Goal: Find specific page/section: Find specific page/section

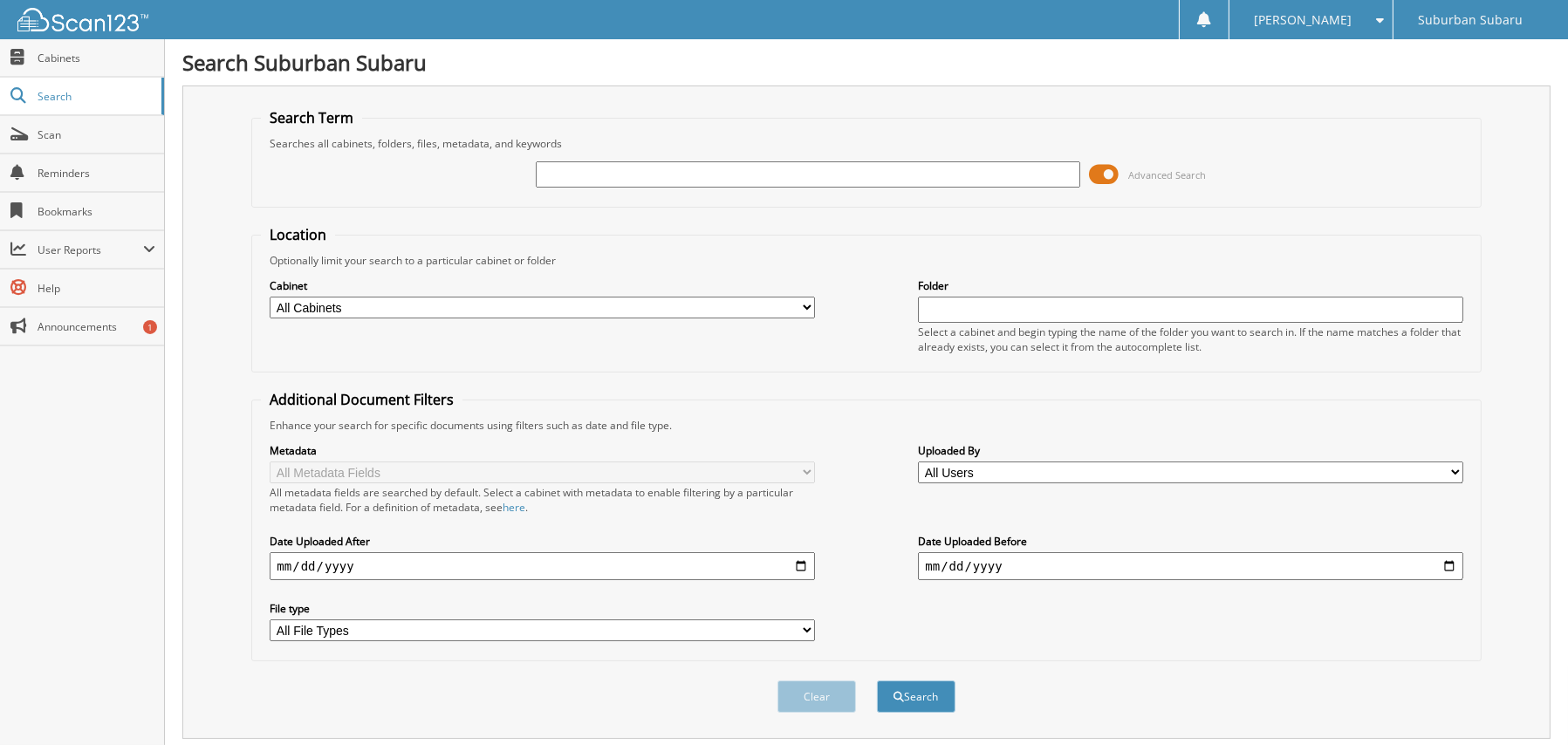
click at [738, 167] on input "text" at bounding box center [808, 174] width 544 height 26
type input "S32086"
click at [877, 680] on button "Search" at bounding box center [916, 696] width 79 height 32
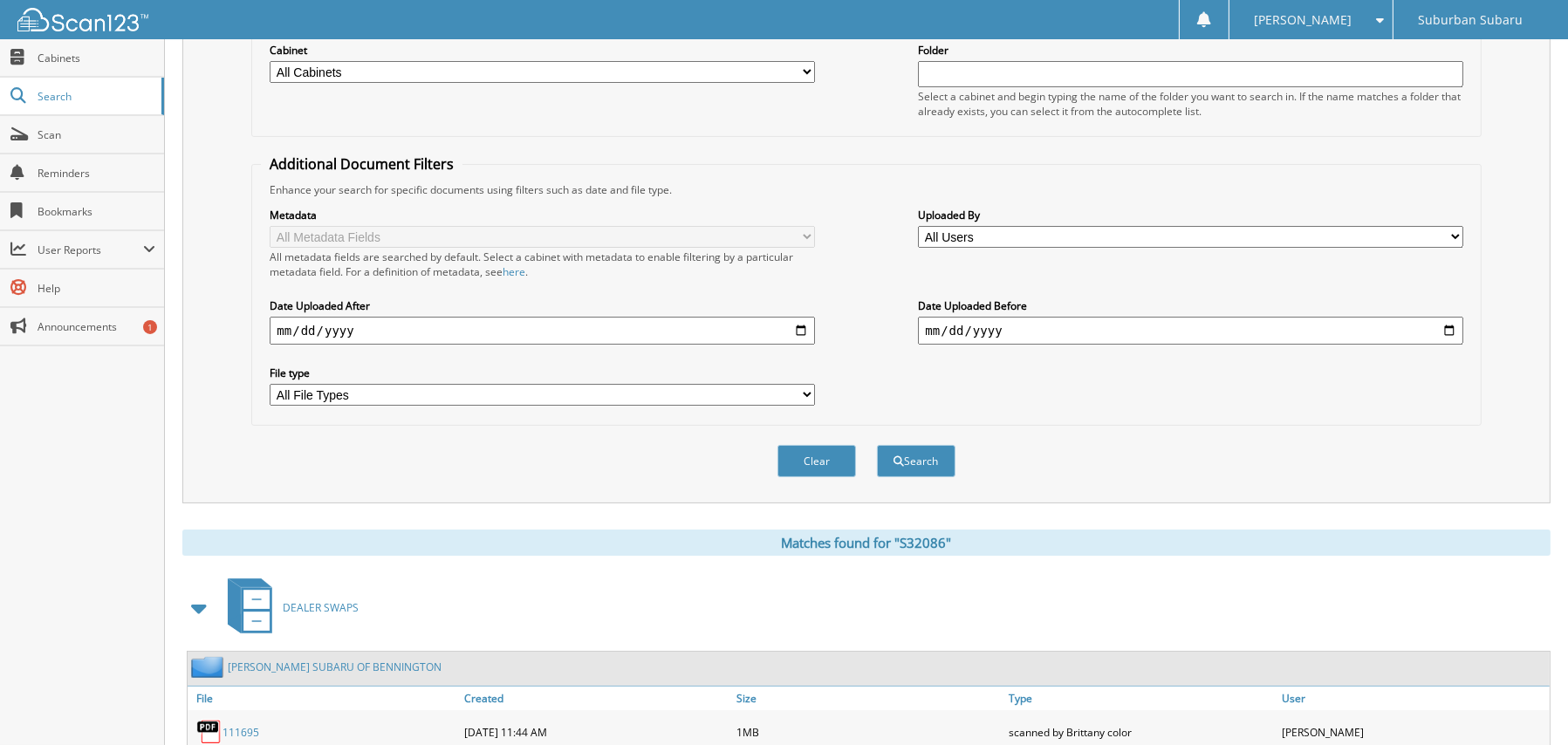
scroll to position [441, 0]
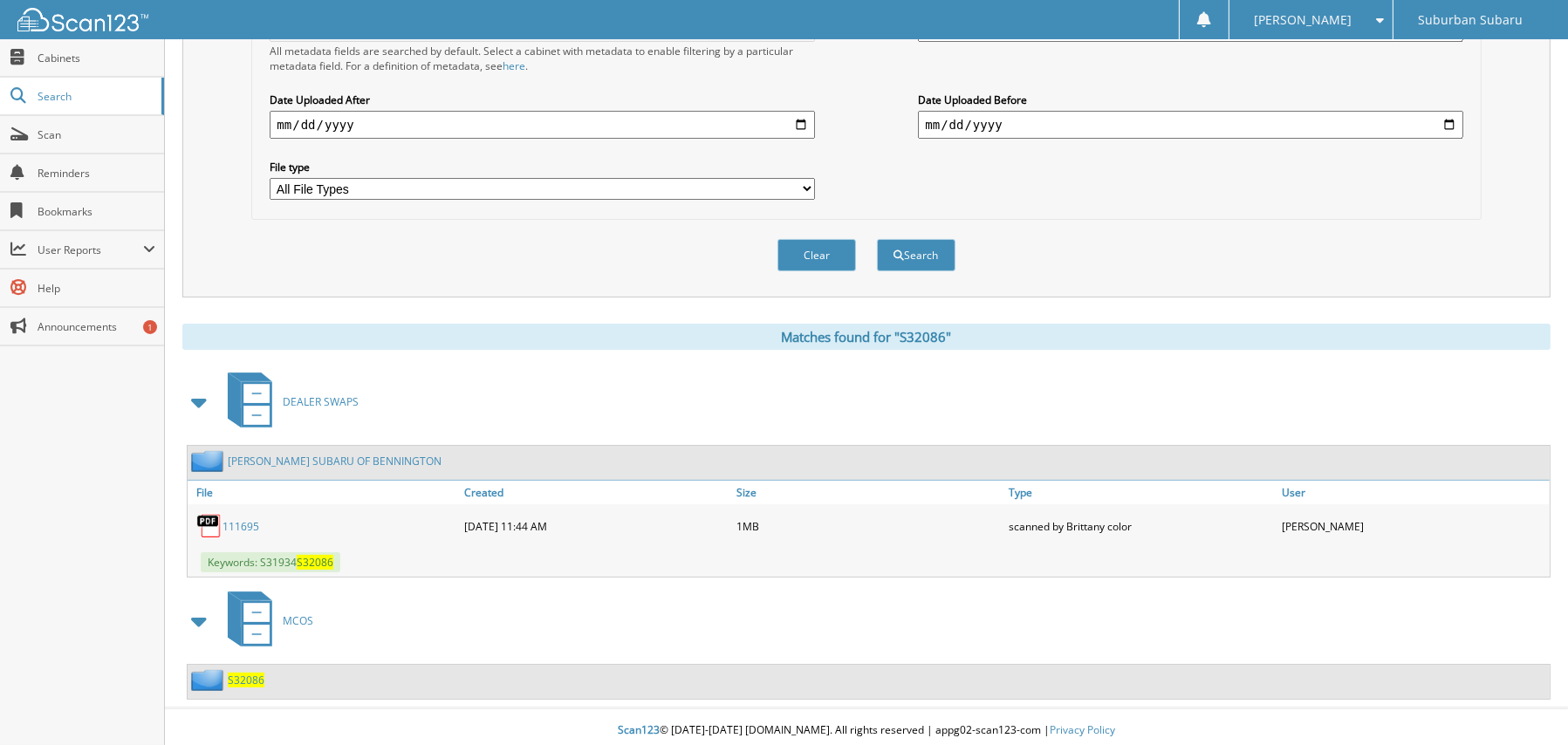
click at [258, 673] on span "S32086" at bounding box center [246, 680] width 37 height 15
